Goal: Information Seeking & Learning: Learn about a topic

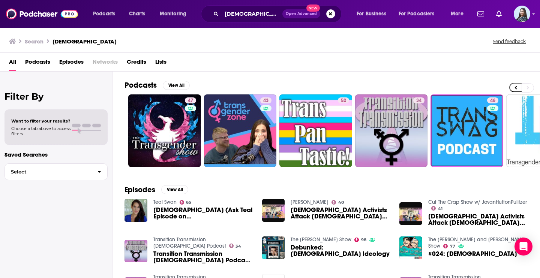
scroll to position [0, 273]
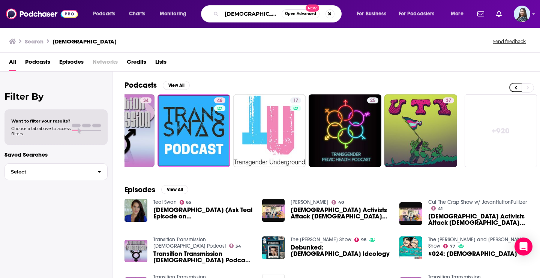
click at [241, 13] on input "[DEMOGRAPHIC_DATA]" at bounding box center [252, 14] width 60 height 12
type input "a new way of being"
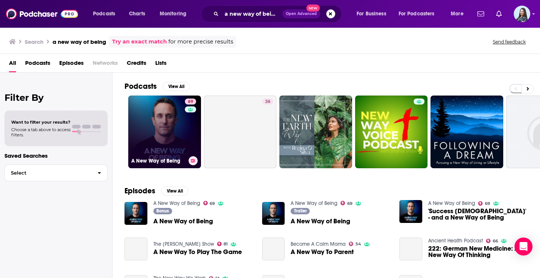
click at [158, 118] on link "[STREET_ADDRESS] of Being" at bounding box center [164, 132] width 73 height 73
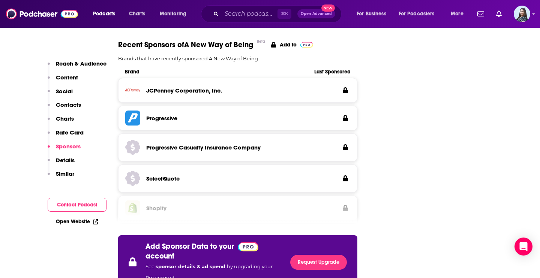
scroll to position [1465, 0]
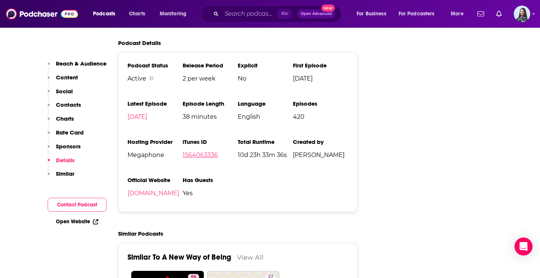
click at [196, 151] on link "1564063336" at bounding box center [200, 154] width 35 height 7
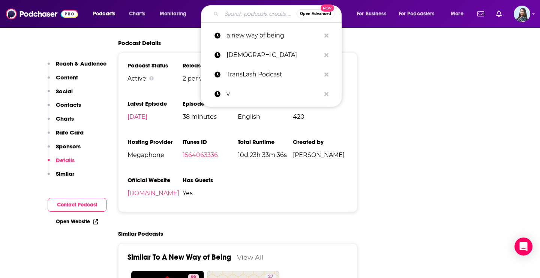
click at [237, 10] on input "Search podcasts, credits, & more..." at bounding box center [259, 14] width 75 height 12
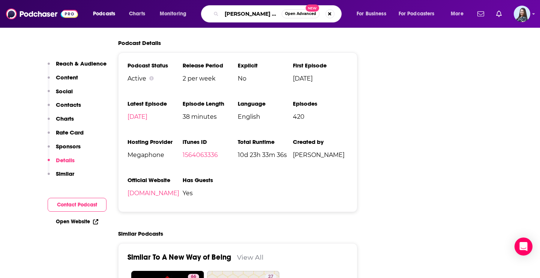
type input "[PERSON_NAME] makes money"
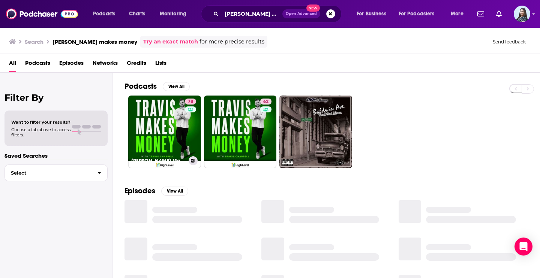
click at [158, 119] on link "78 [PERSON_NAME] Makes Money" at bounding box center [164, 132] width 73 height 73
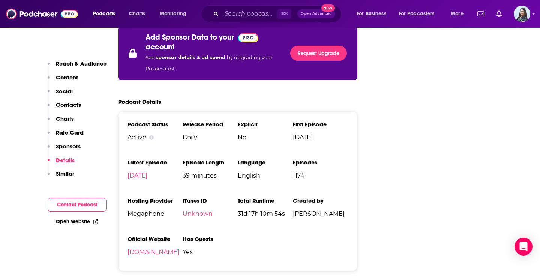
scroll to position [1098, 0]
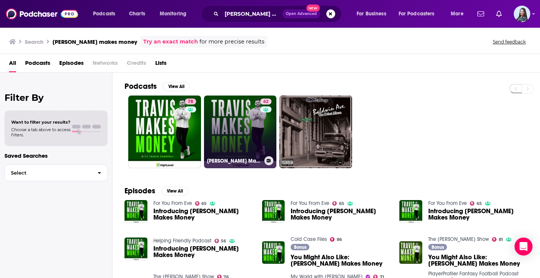
click at [226, 109] on link "62 [PERSON_NAME] Makes Money" at bounding box center [240, 132] width 73 height 73
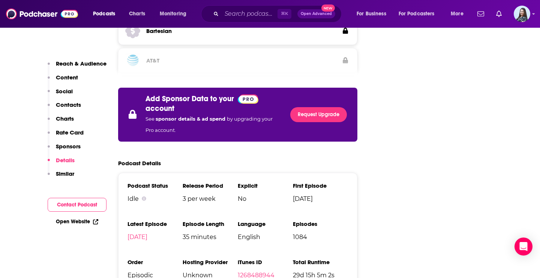
scroll to position [1424, 0]
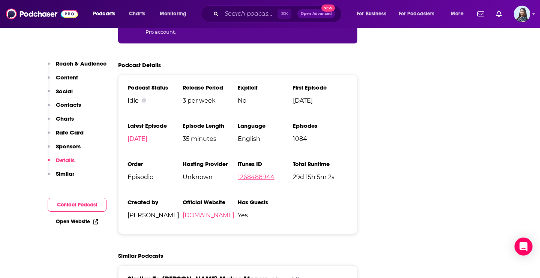
click at [260, 174] on link "1268488944" at bounding box center [256, 177] width 37 height 7
